Goal: Navigation & Orientation: Find specific page/section

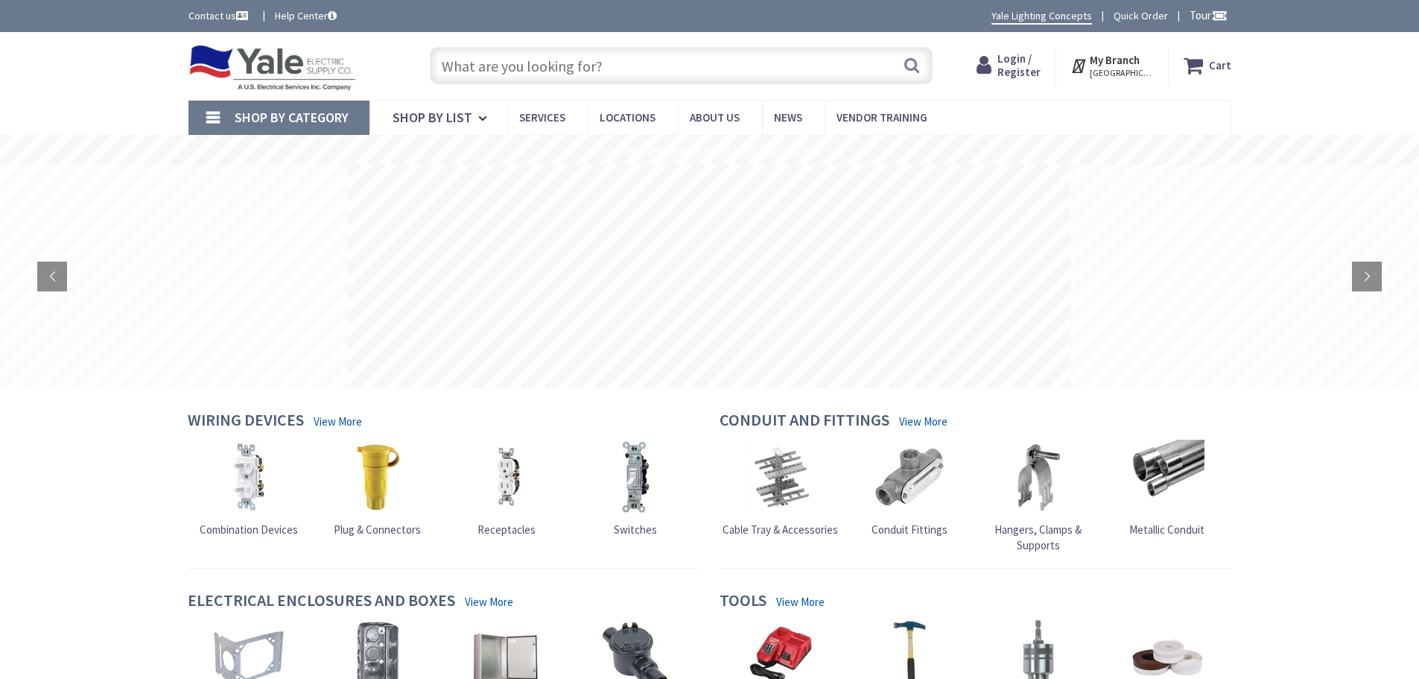
click at [1127, 57] on strong "My Branch" at bounding box center [1115, 60] width 50 height 14
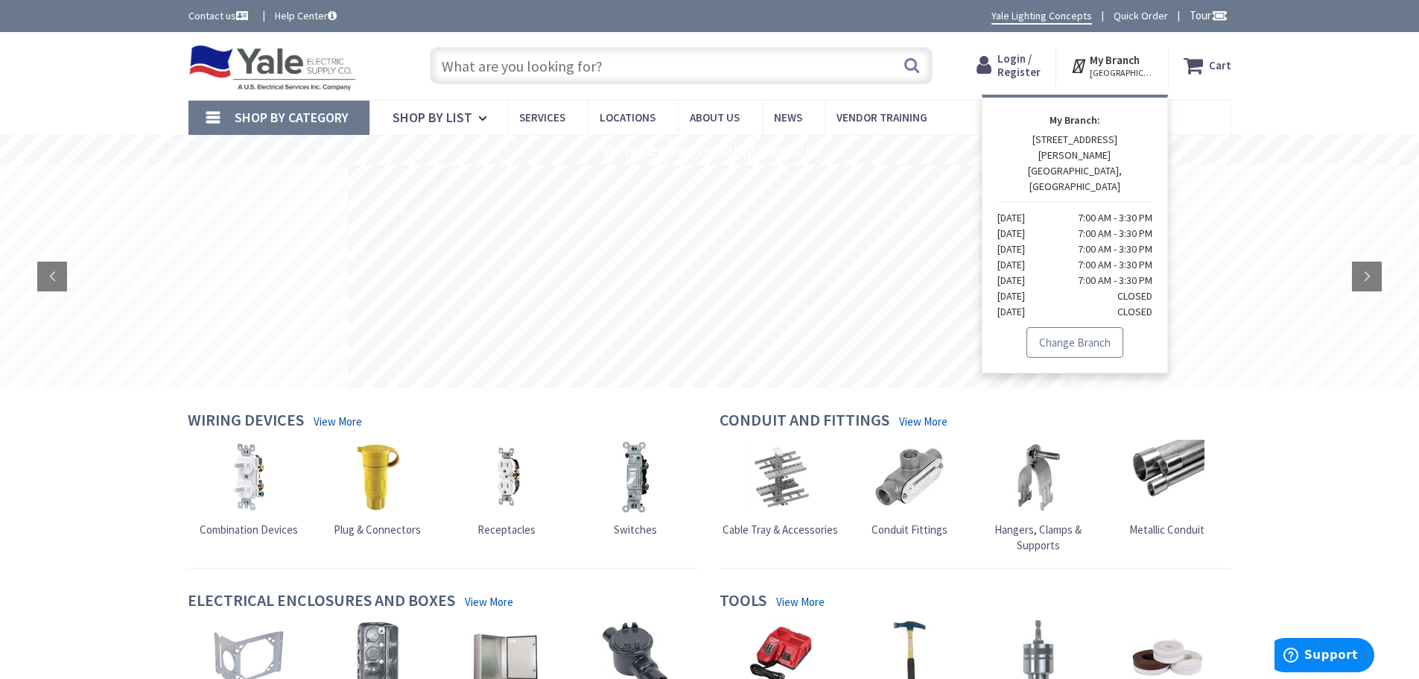
click at [1098, 327] on link "Change Branch" at bounding box center [1075, 342] width 97 height 31
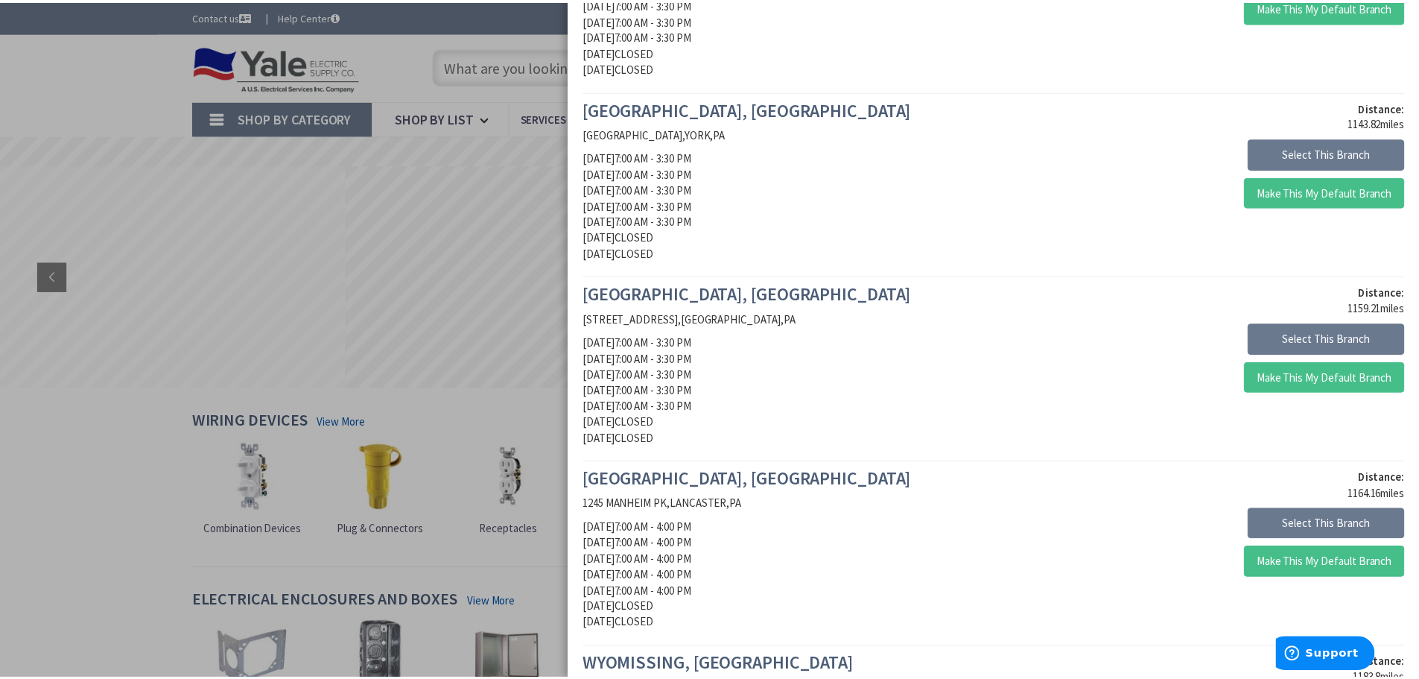
scroll to position [522, 0]
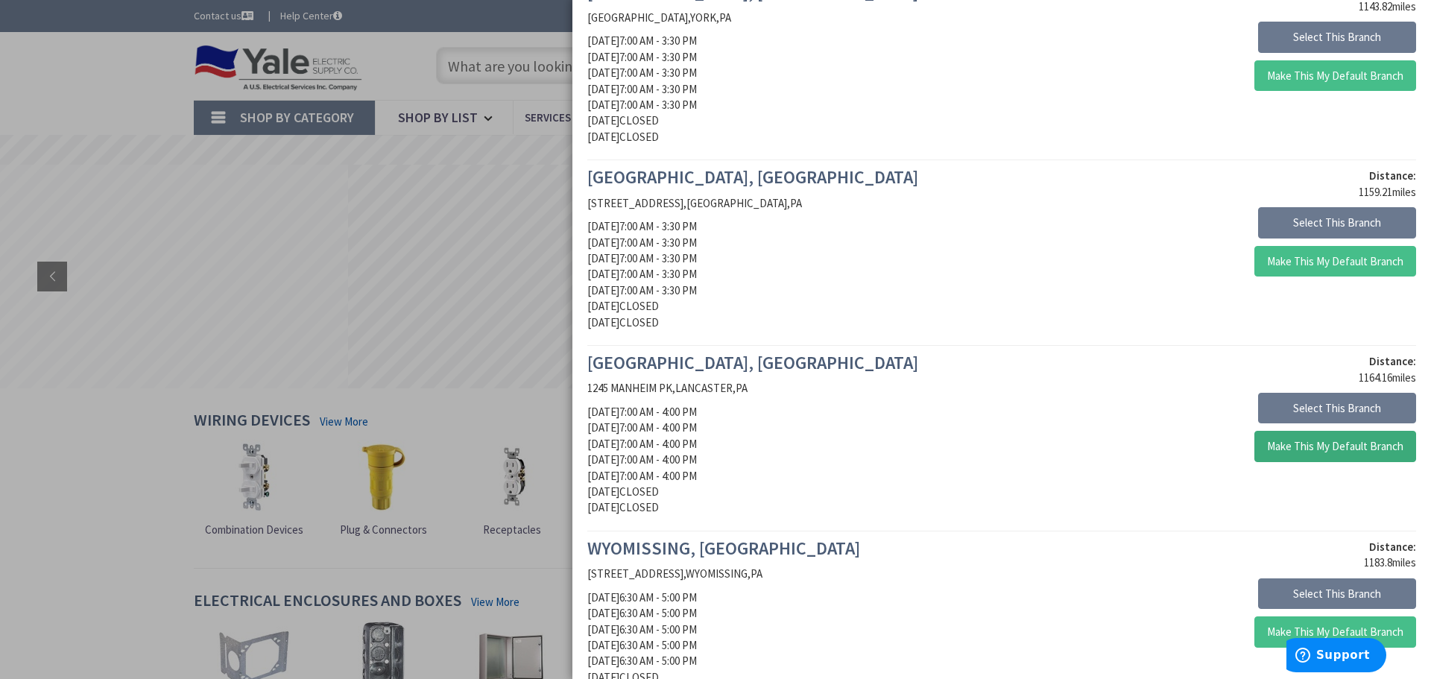
click at [1320, 449] on button "Make This My Default Branch" at bounding box center [1335, 446] width 162 height 31
